Goal: Task Accomplishment & Management: Manage account settings

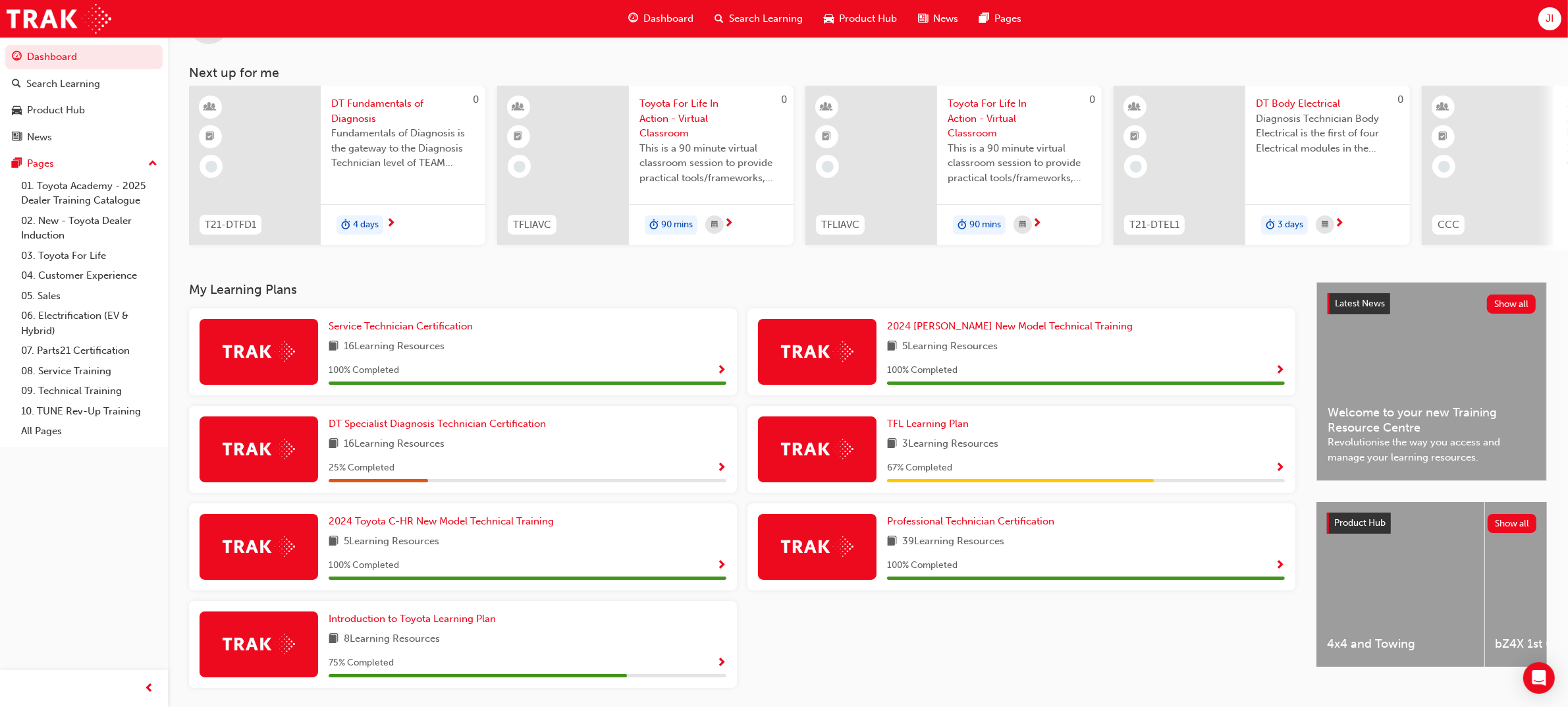
scroll to position [103, 0]
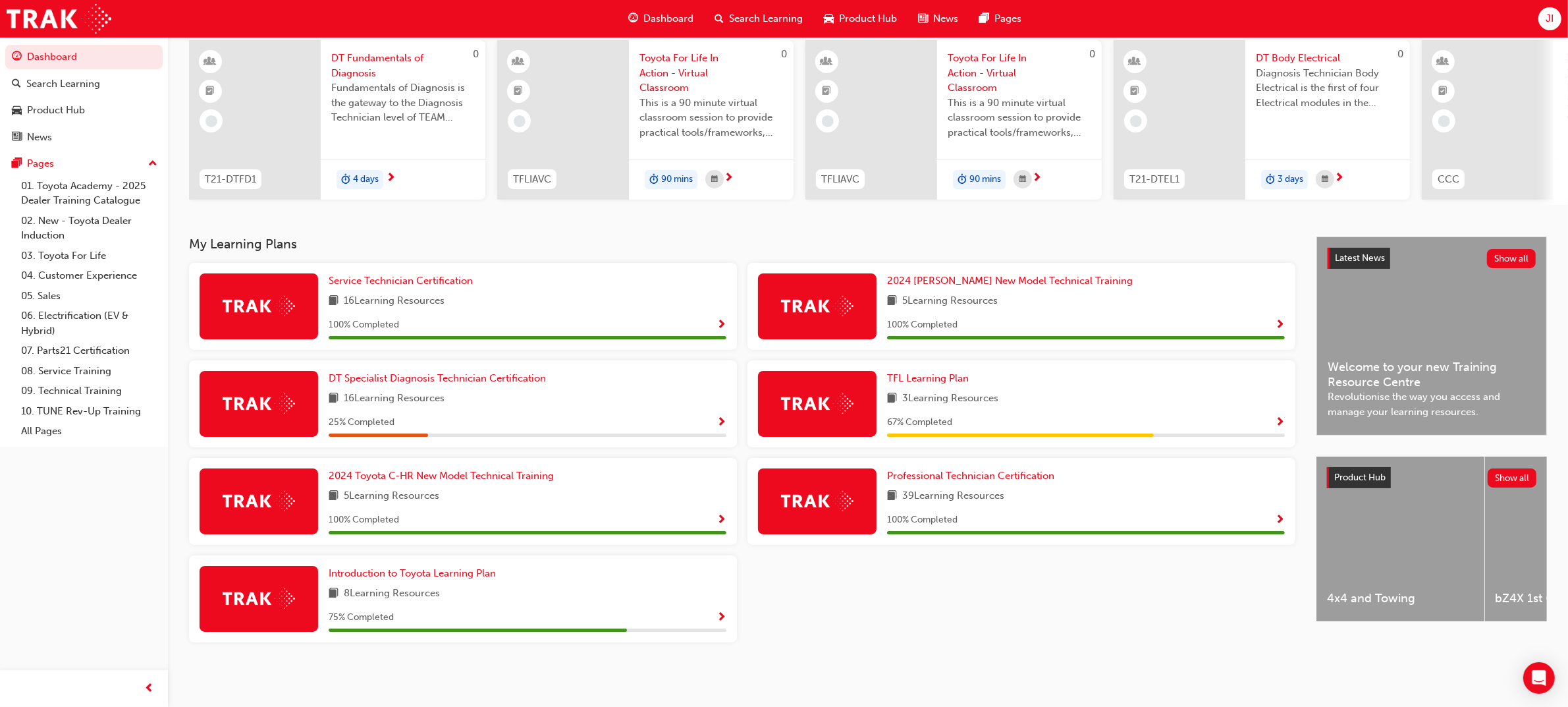
click at [404, 582] on div "Introduction to Toyota Learning Plan 8 Learning Resources 75 % Completed" at bounding box center [528, 598] width 398 height 66
click at [369, 601] on span "8 Learning Resources" at bounding box center [392, 593] width 96 height 16
click at [373, 593] on span "8 Learning Resources" at bounding box center [392, 593] width 96 height 16
click at [327, 590] on div "Introduction to Toyota Learning Plan 8 Learning Resources 75 % Completed" at bounding box center [463, 599] width 548 height 87
click at [284, 599] on img at bounding box center [259, 598] width 72 height 20
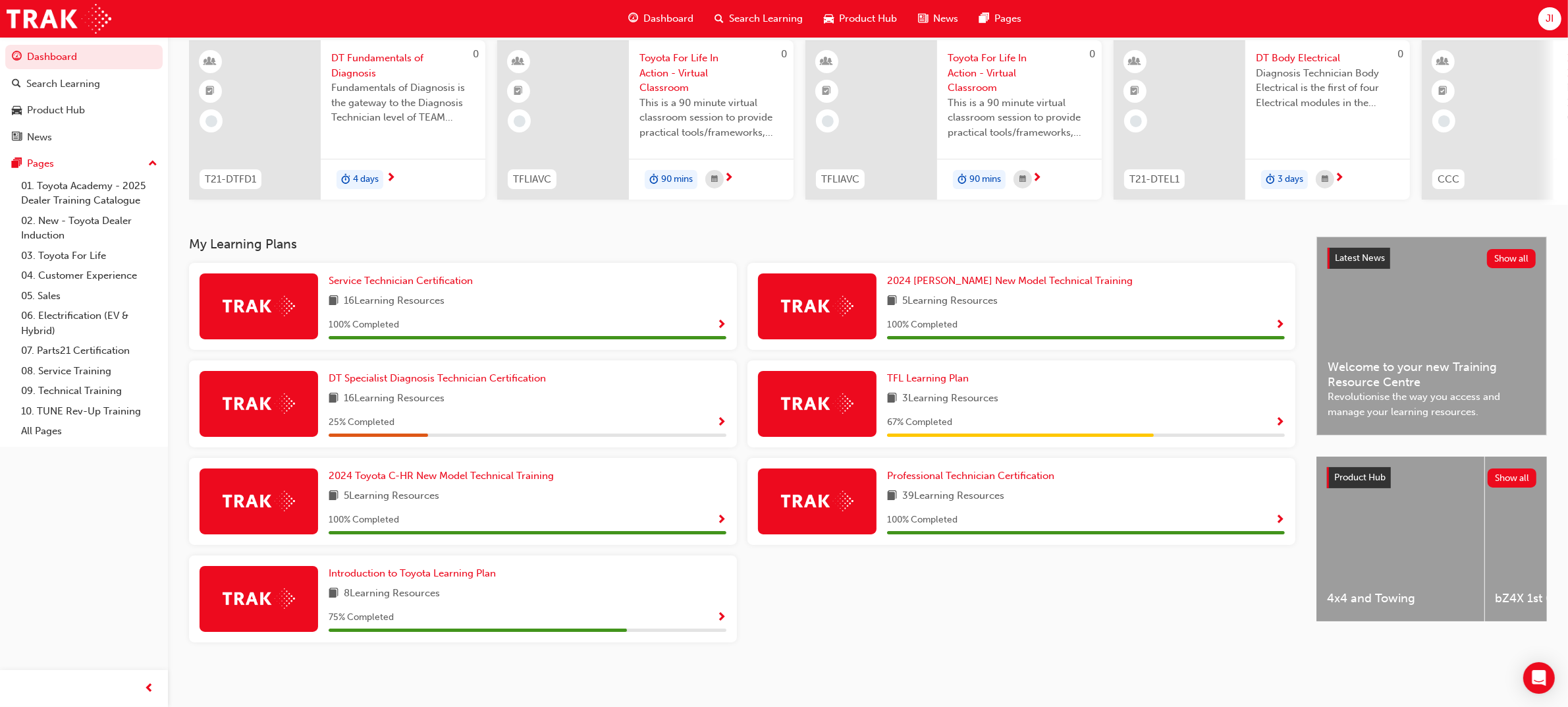
click at [721, 617] on span "Show Progress" at bounding box center [721, 618] width 10 height 12
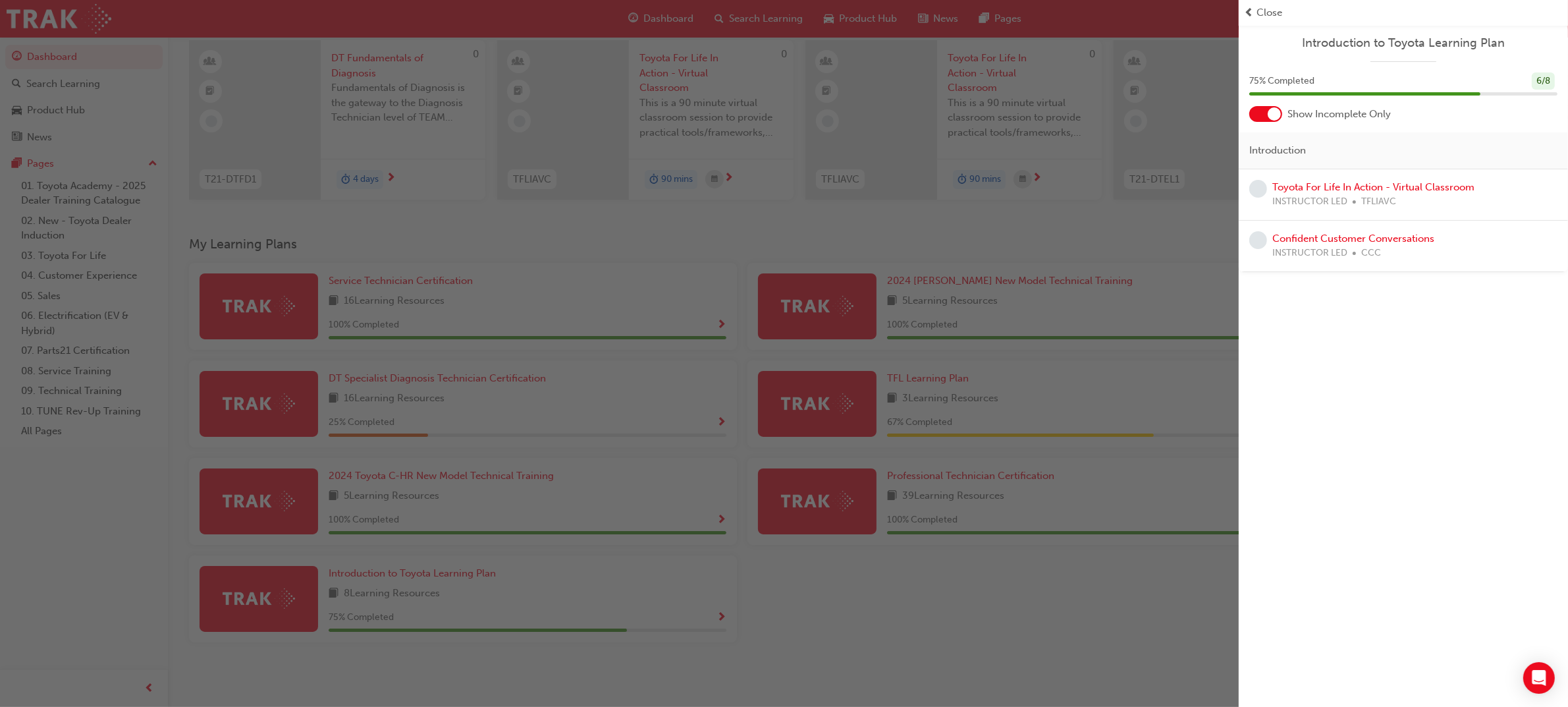
click at [968, 200] on div "button" at bounding box center [619, 353] width 1239 height 707
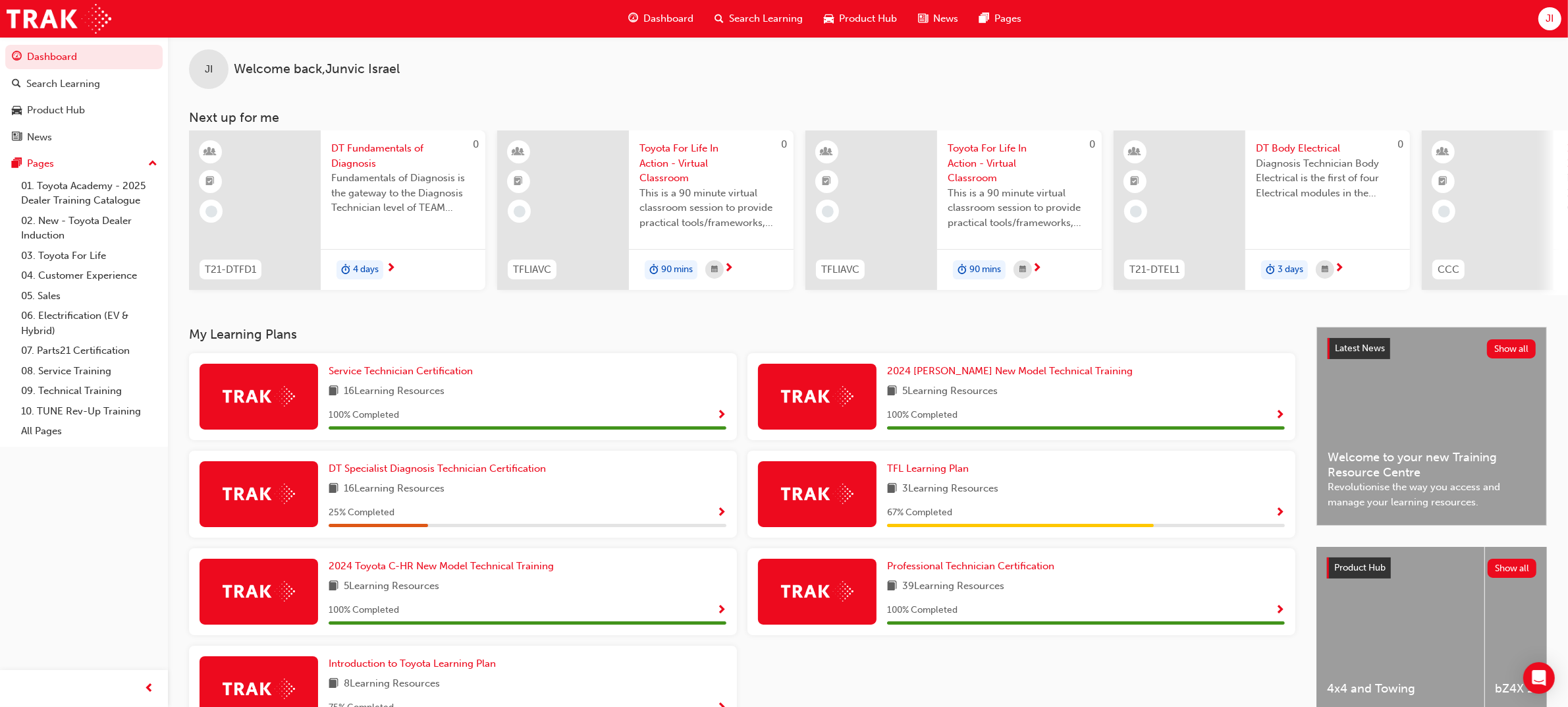
scroll to position [0, 0]
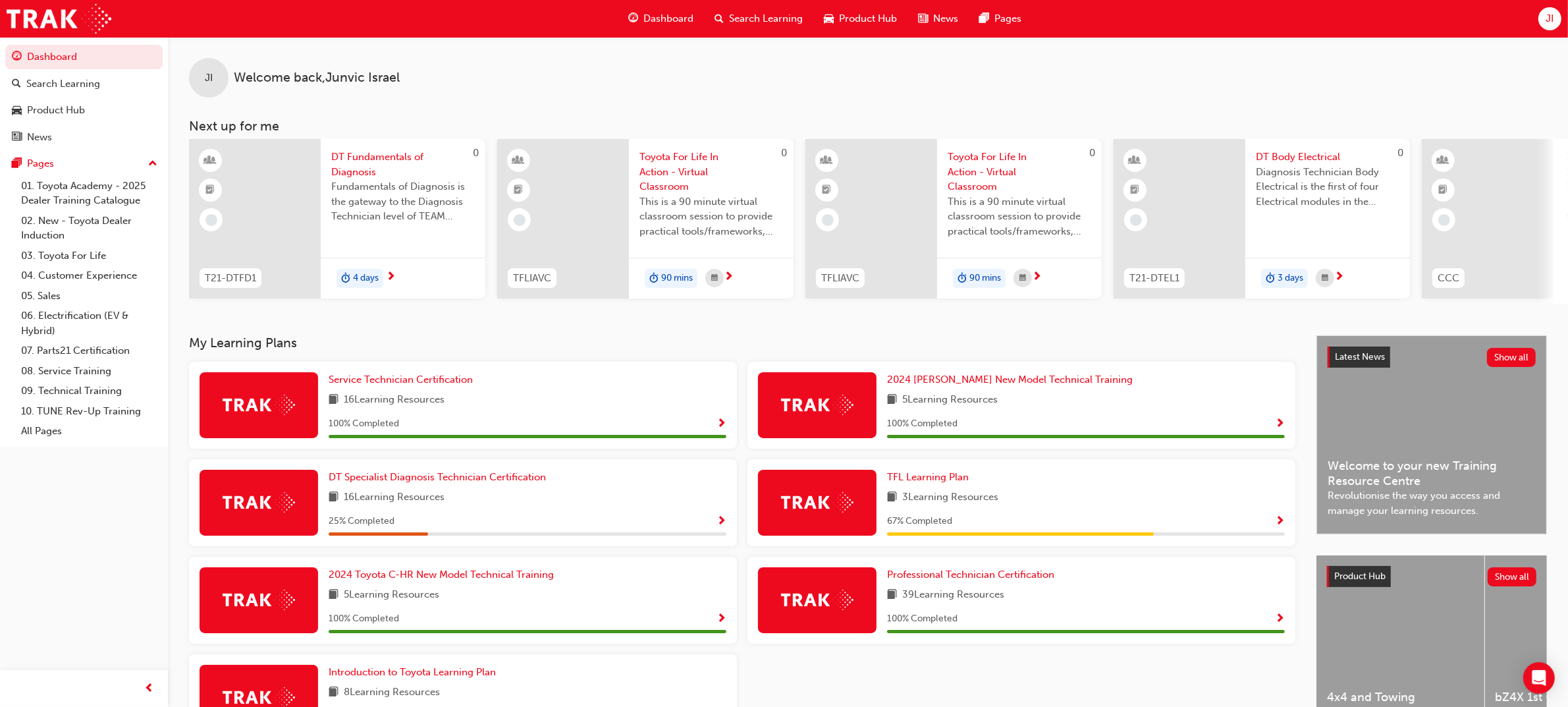
click at [1542, 20] on div "JI" at bounding box center [1550, 19] width 23 height 23
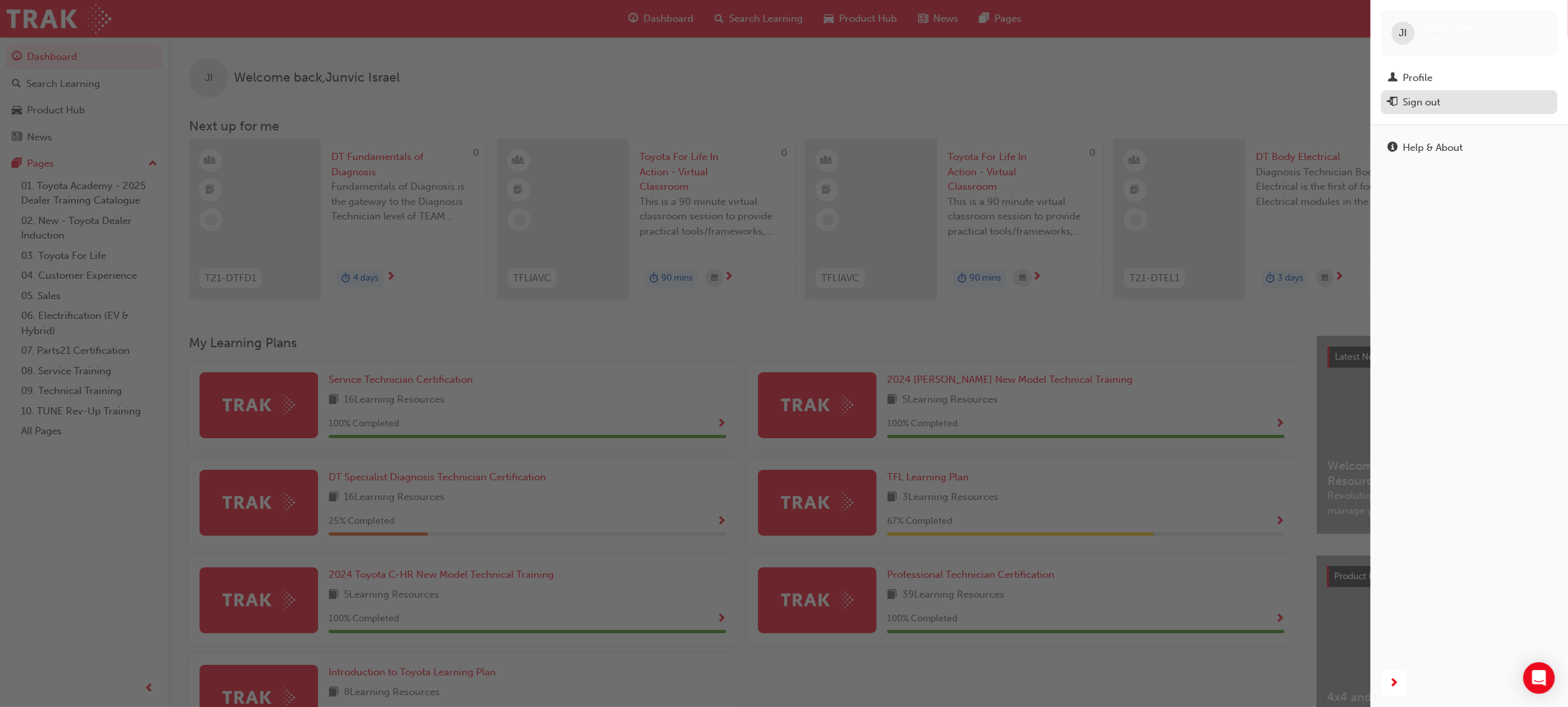
click at [1428, 102] on div "Sign out" at bounding box center [1421, 103] width 37 height 15
